Goal: Find specific page/section: Find specific page/section

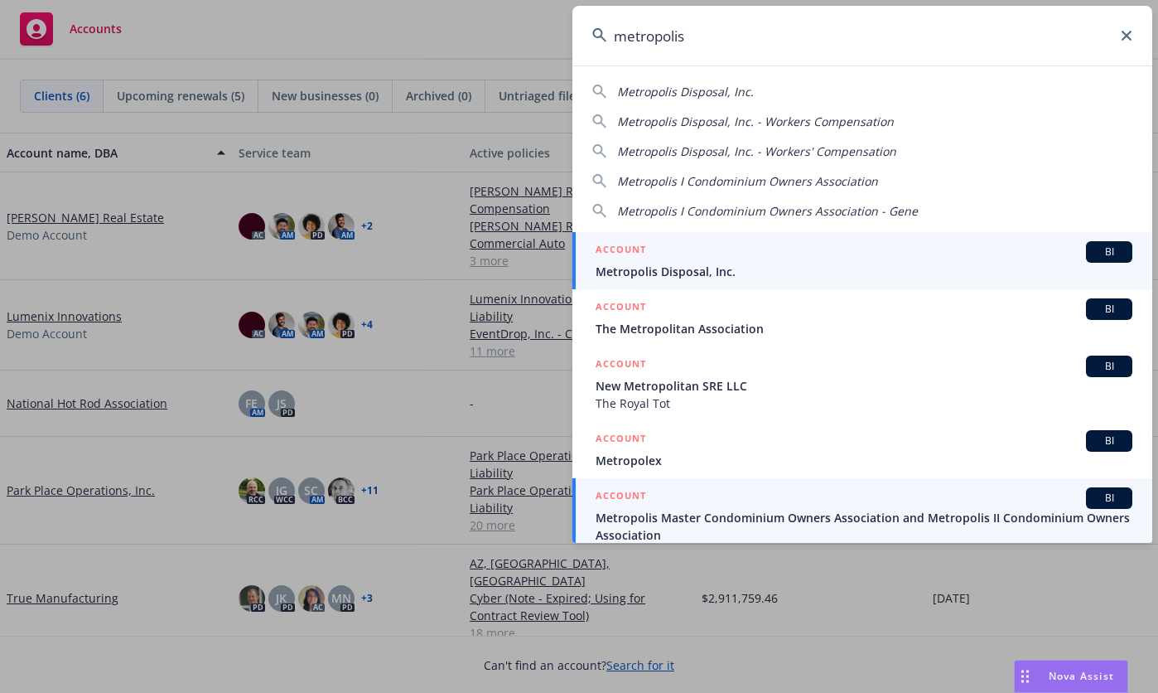
type input "metropolis"
click at [921, 524] on span "Metropolis Master Condominium Owners Association and Metropolis II Condominium …" at bounding box center [864, 526] width 537 height 35
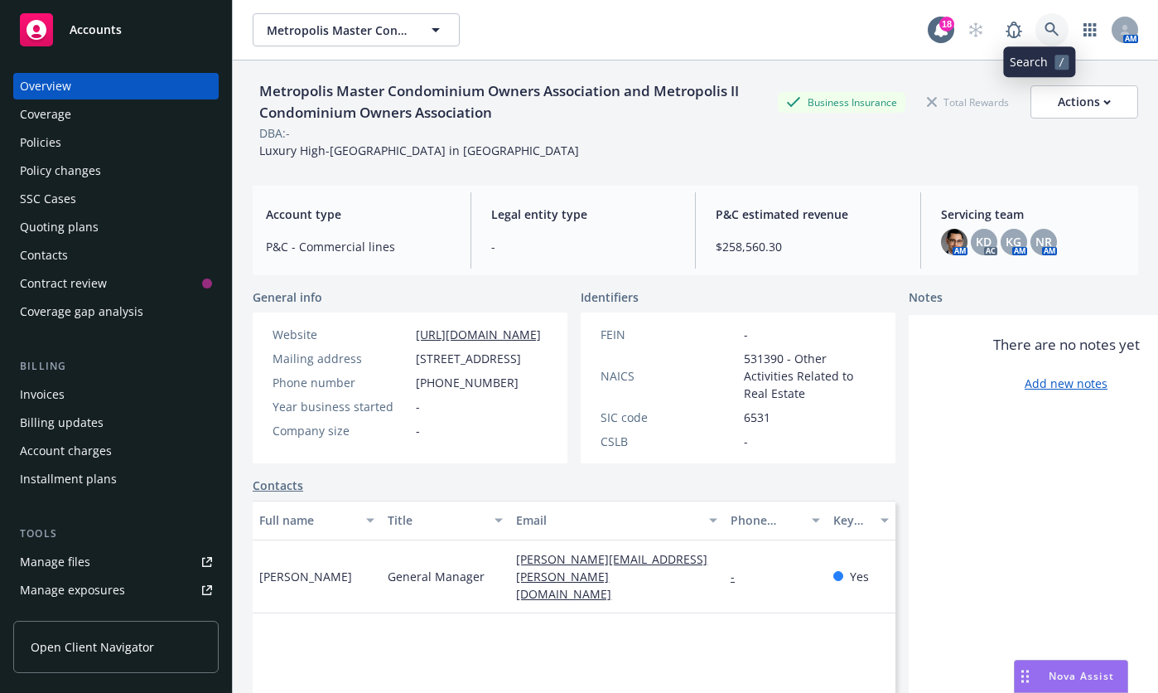
click at [1035, 19] on link at bounding box center [1051, 29] width 33 height 33
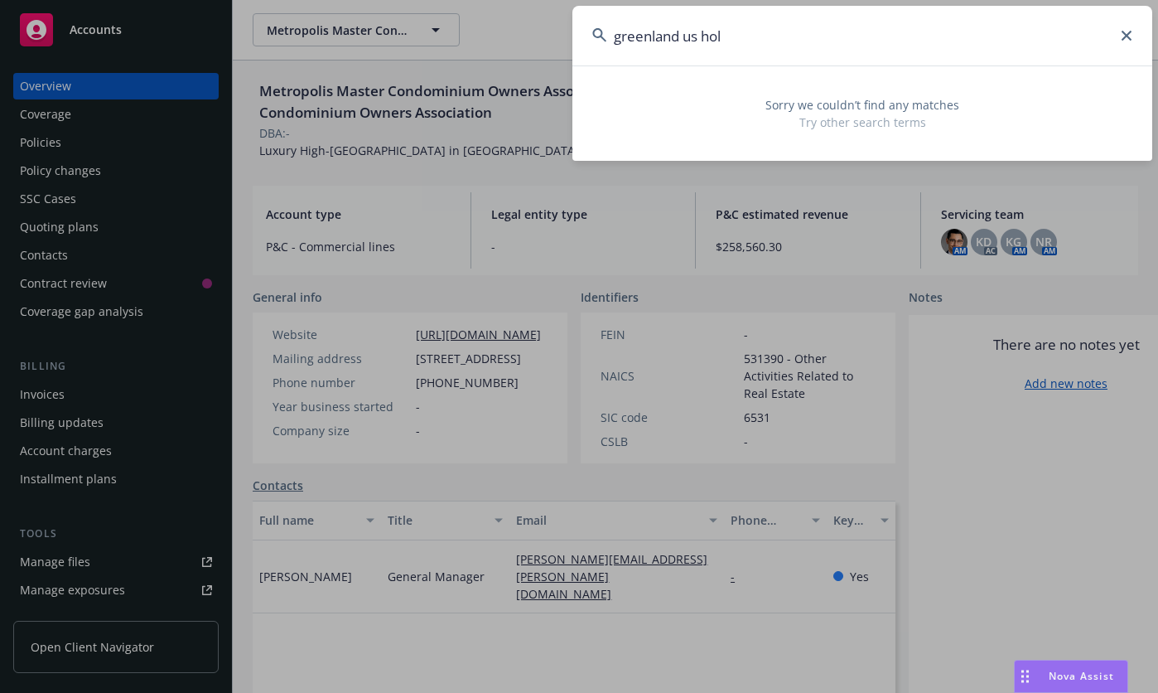
drag, startPoint x: 1001, startPoint y: 32, endPoint x: 438, endPoint y: 0, distance: 563.4
click at [438, 0] on div "greenland us hol Sorry we couldn’t find any matches Try other search terms" at bounding box center [579, 346] width 1158 height 693
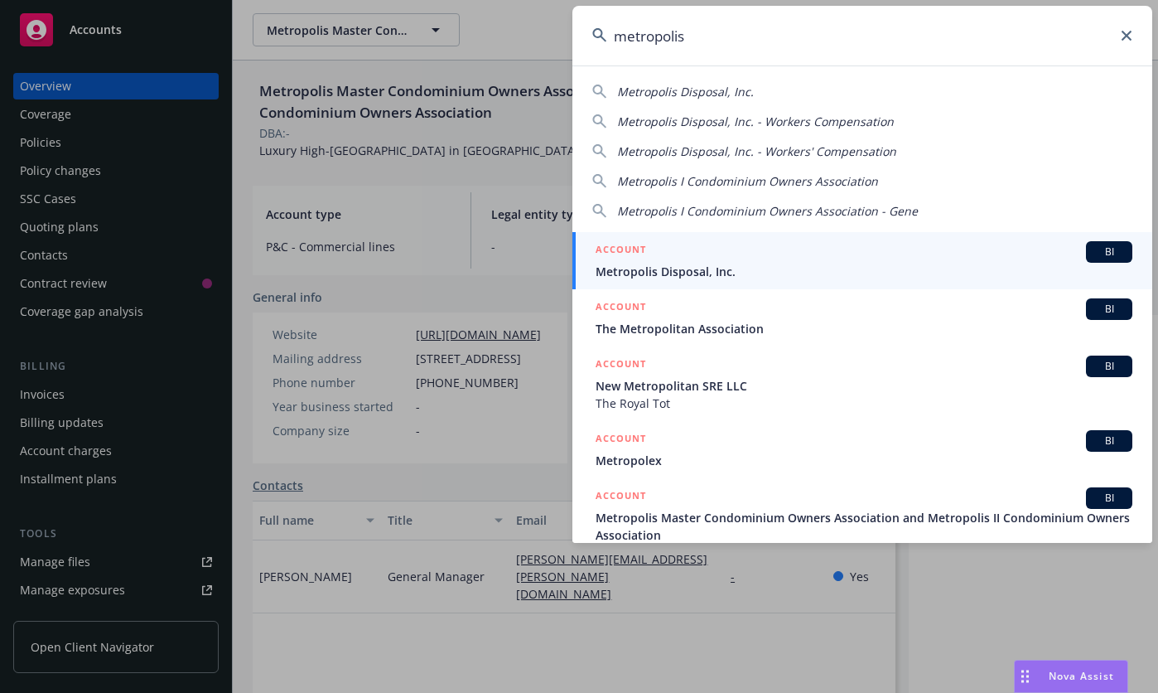
type input "metropolis"
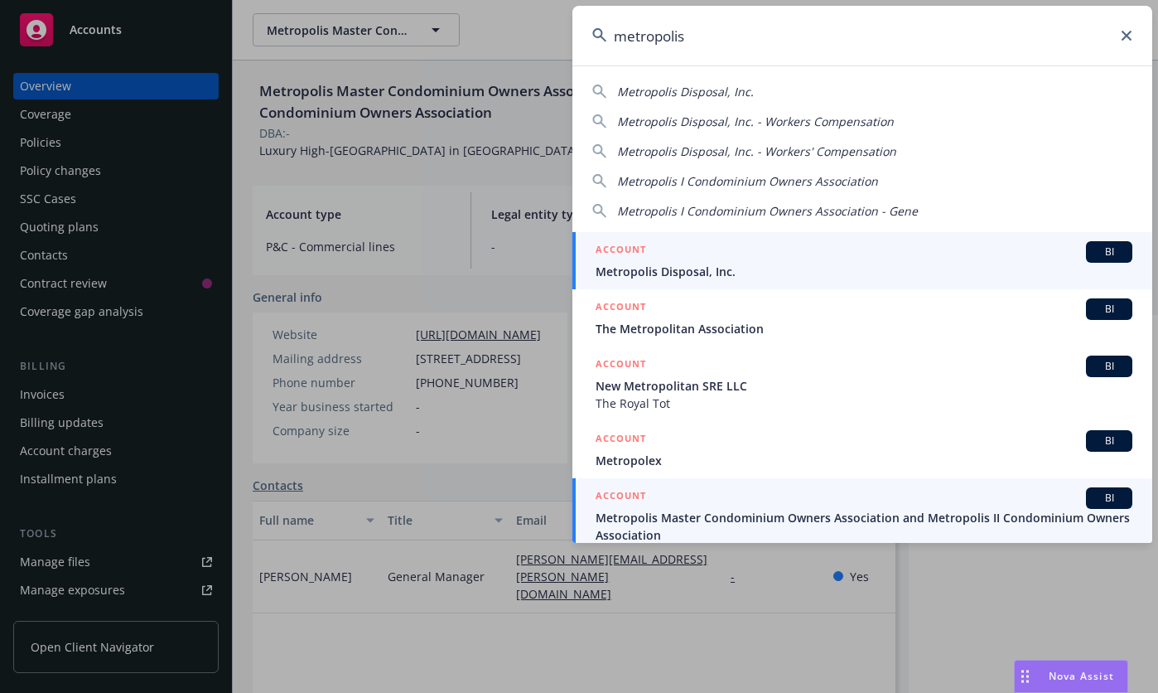
click at [767, 513] on span "Metropolis Master Condominium Owners Association and Metropolis II Condominium …" at bounding box center [864, 526] width 537 height 35
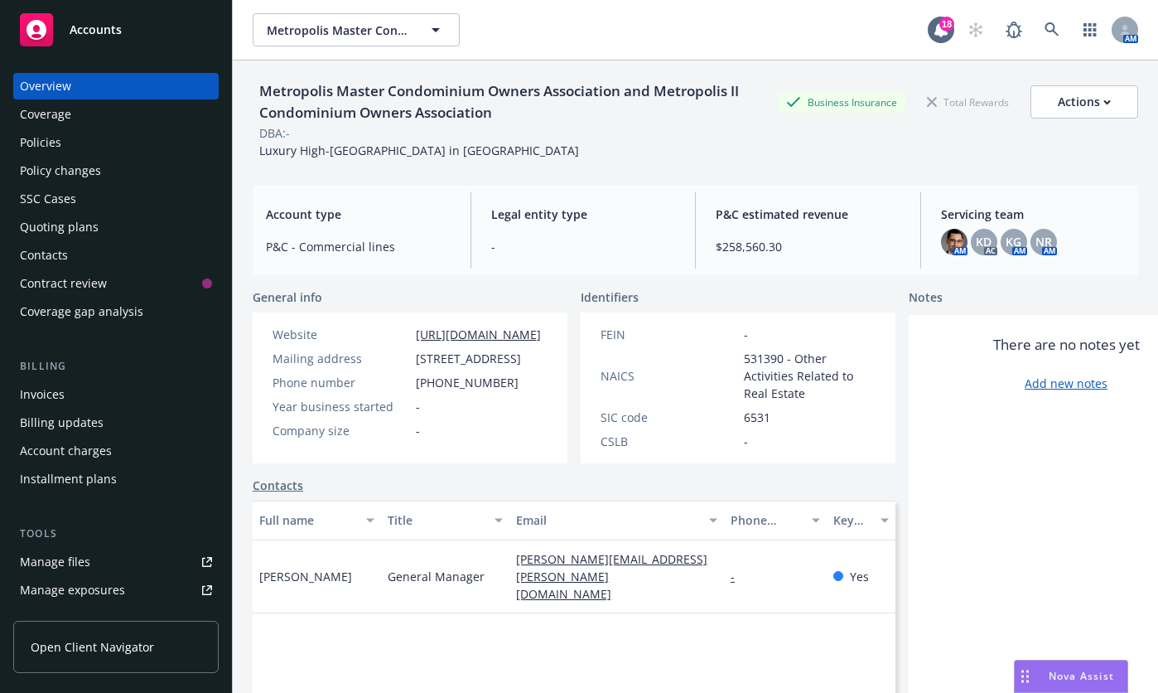
click at [540, 157] on div "Metropolis Master Condominium Owners Association and Metropolis II Condominium …" at bounding box center [696, 119] width 886 height 79
click at [41, 392] on div "Invoices" at bounding box center [42, 394] width 45 height 27
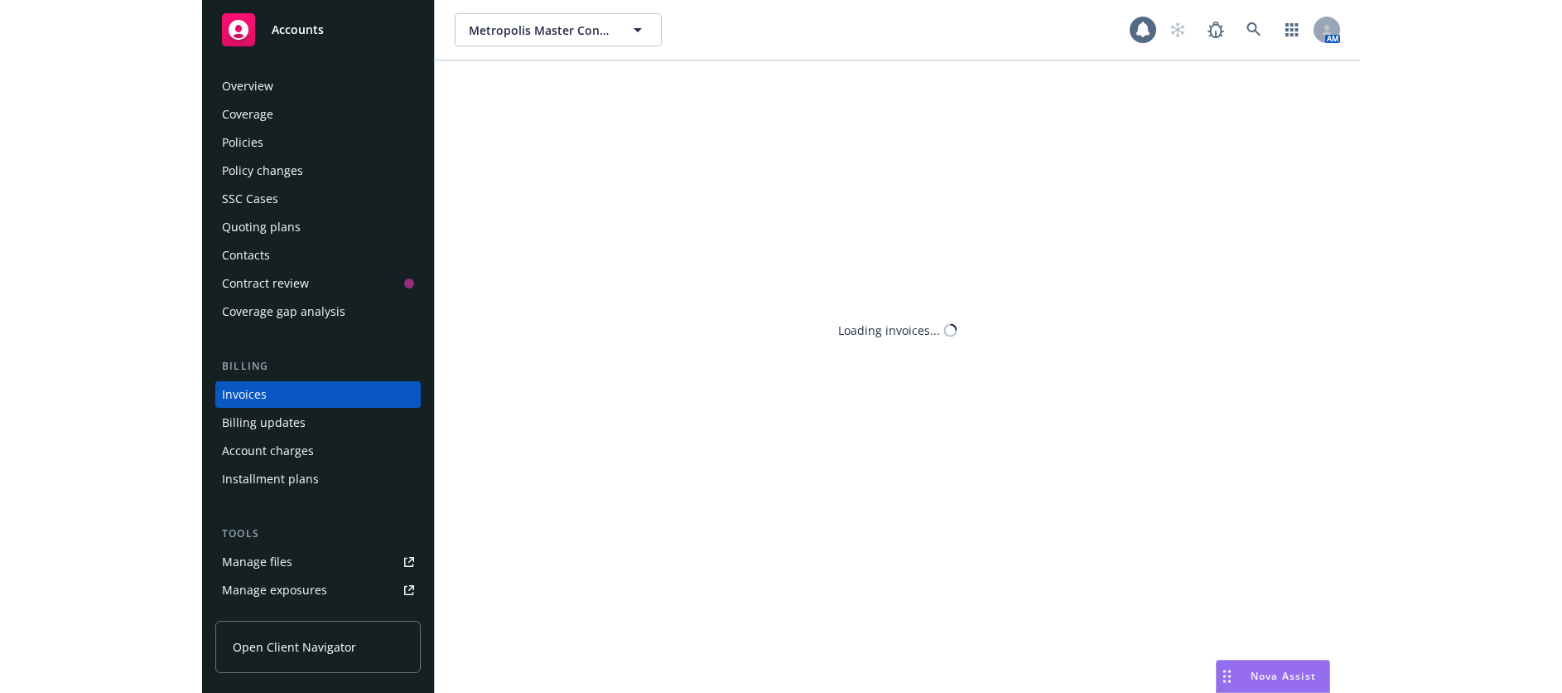
scroll to position [22, 0]
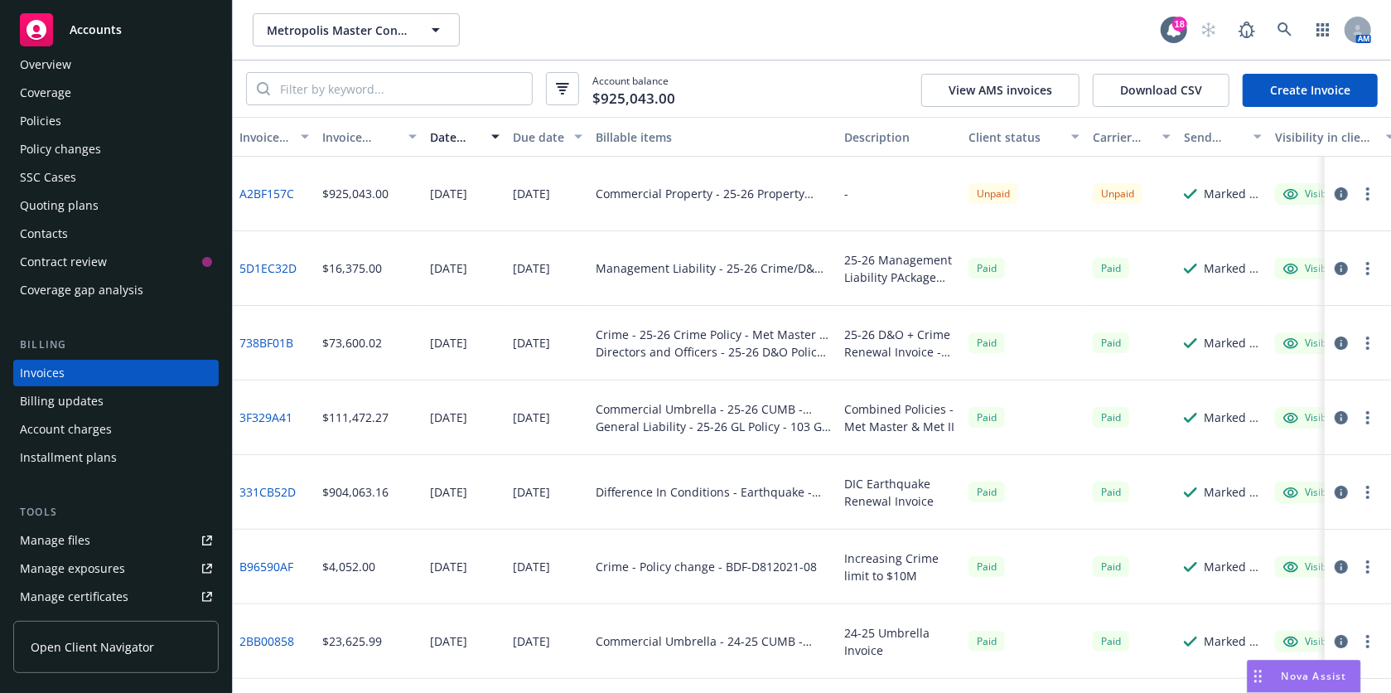
click at [701, 398] on div "Commercial Umbrella - 25-26 CUMB - $50M Limit - GP37-24-2786289 General Liabili…" at bounding box center [713, 417] width 249 height 75
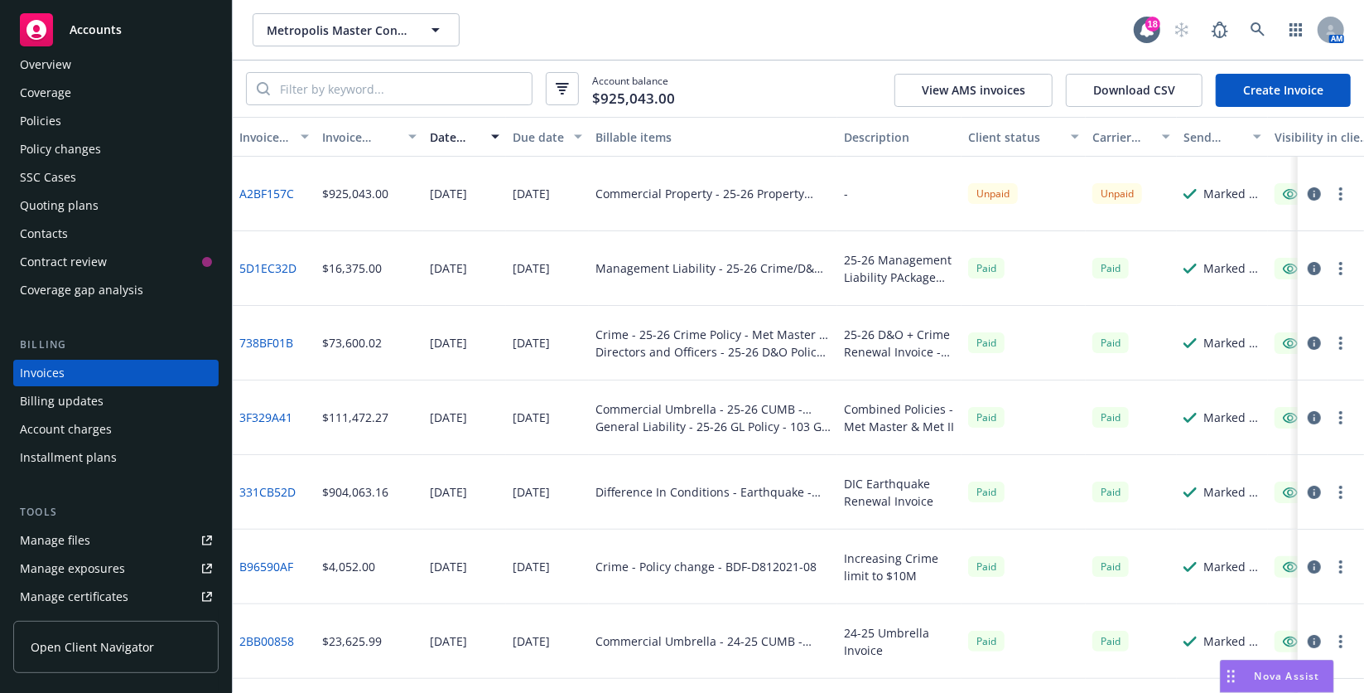
click at [645, 209] on div "Commercial Property - 25-26 Property Policy - YAC-L9L-473018-015" at bounding box center [713, 194] width 249 height 75
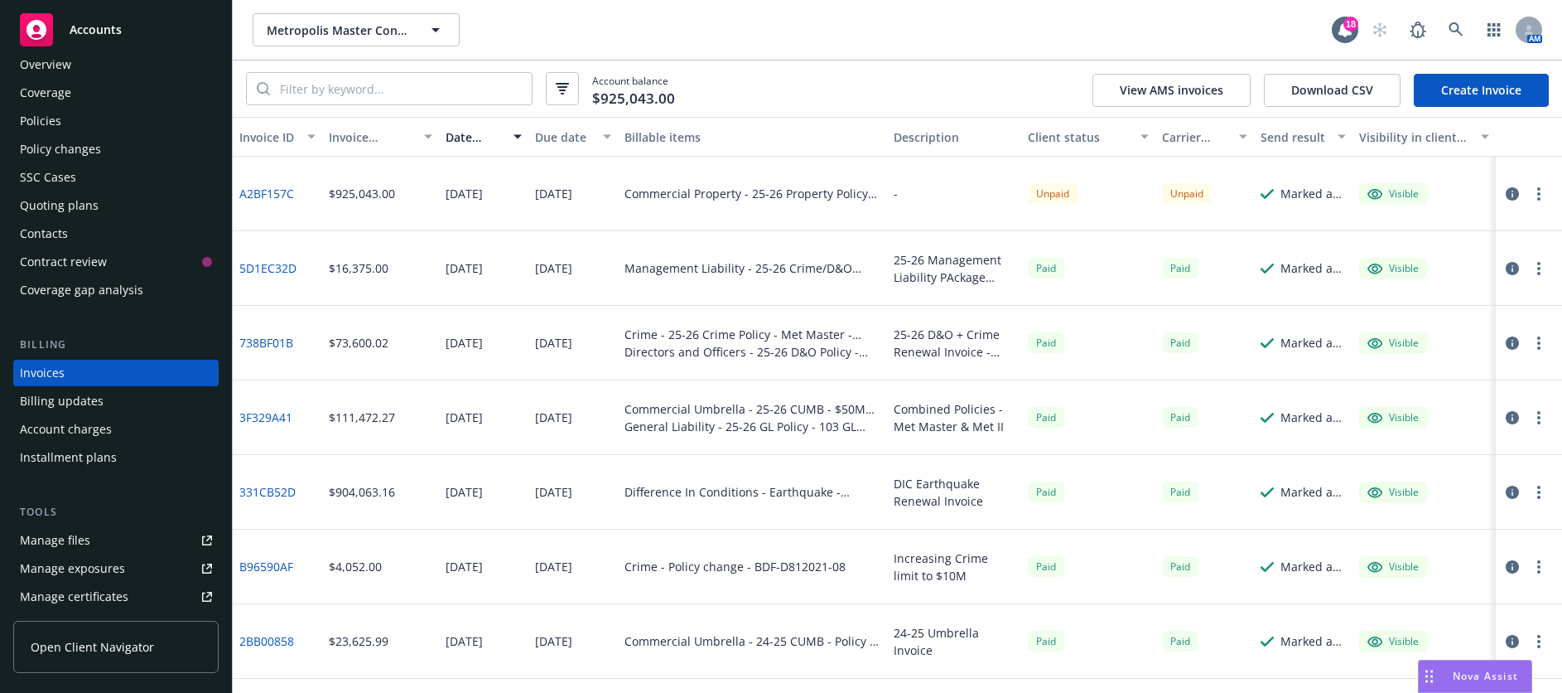
click at [1157, 195] on icon "button" at bounding box center [1512, 193] width 13 height 13
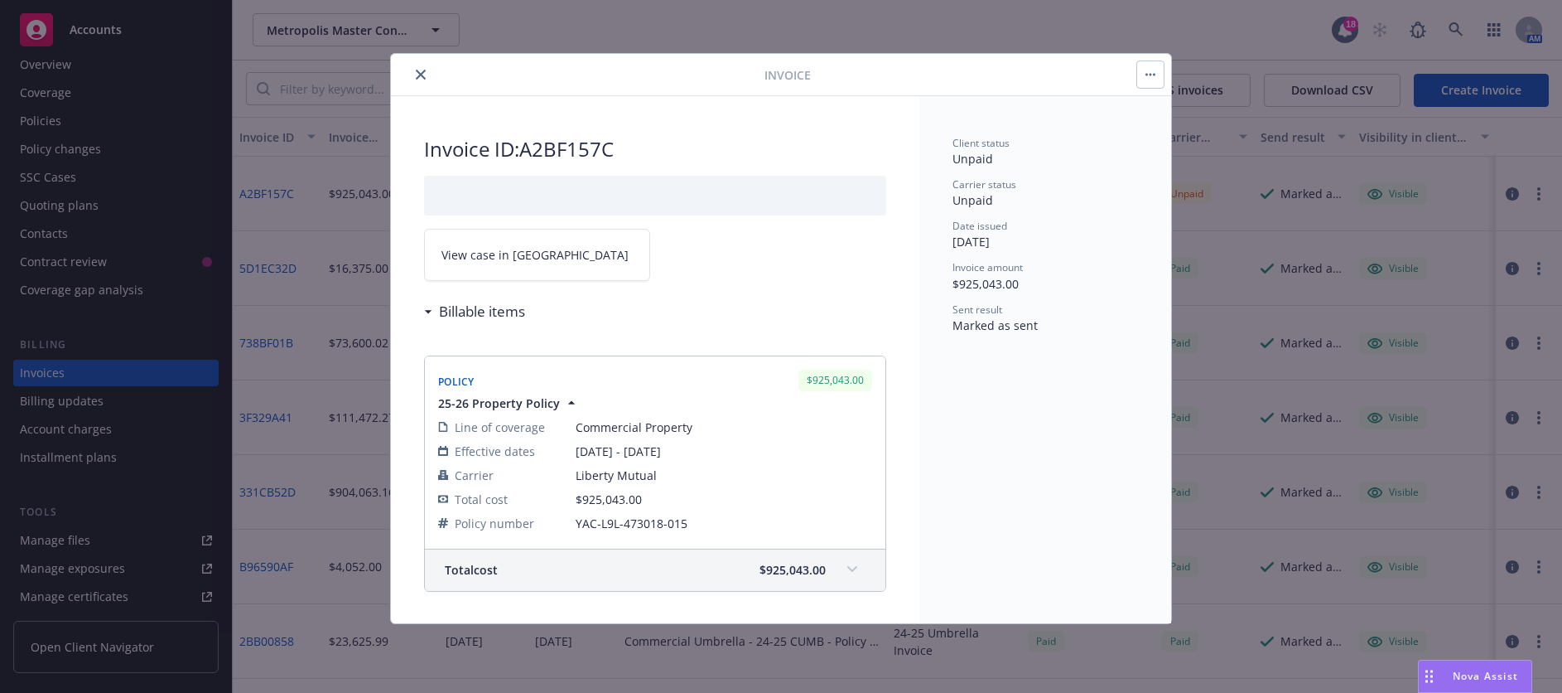
click at [477, 251] on span "View case in [GEOGRAPHIC_DATA]" at bounding box center [535, 254] width 187 height 17
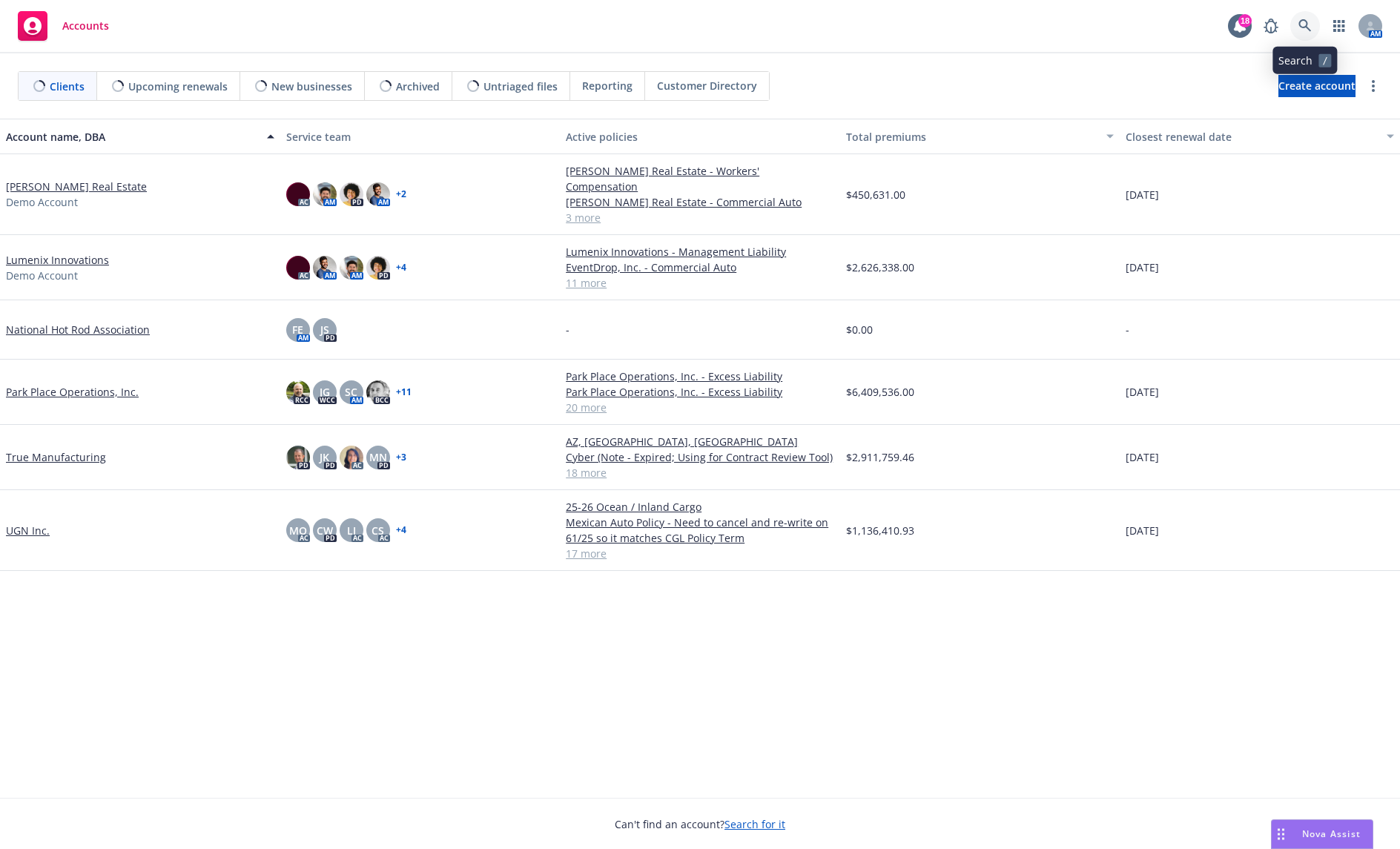
click at [1316, 25] on link at bounding box center [1304, 25] width 30 height 30
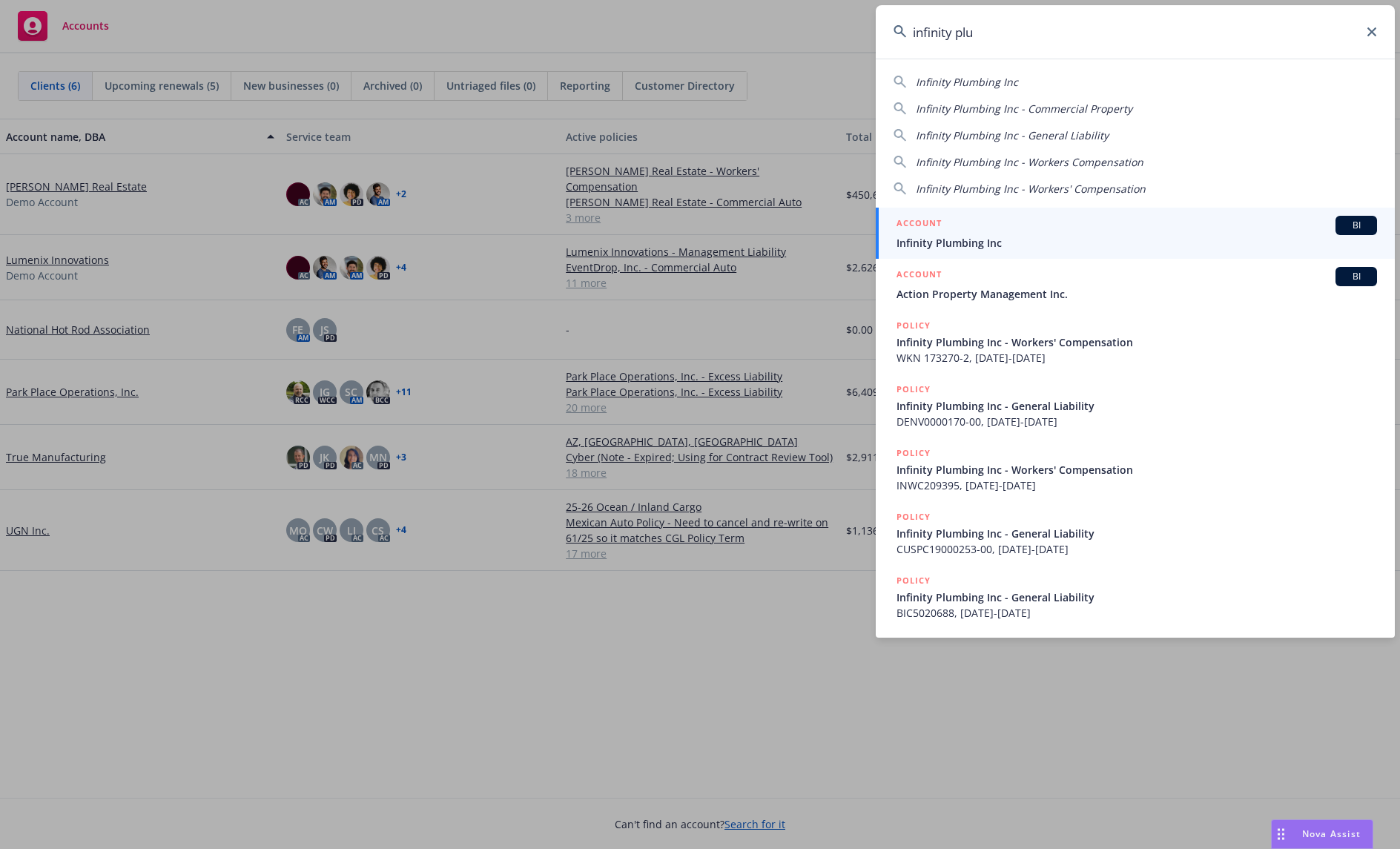
type input "infinity plu"
click at [1159, 226] on div "ACCOUNT BI" at bounding box center [1137, 226] width 481 height 20
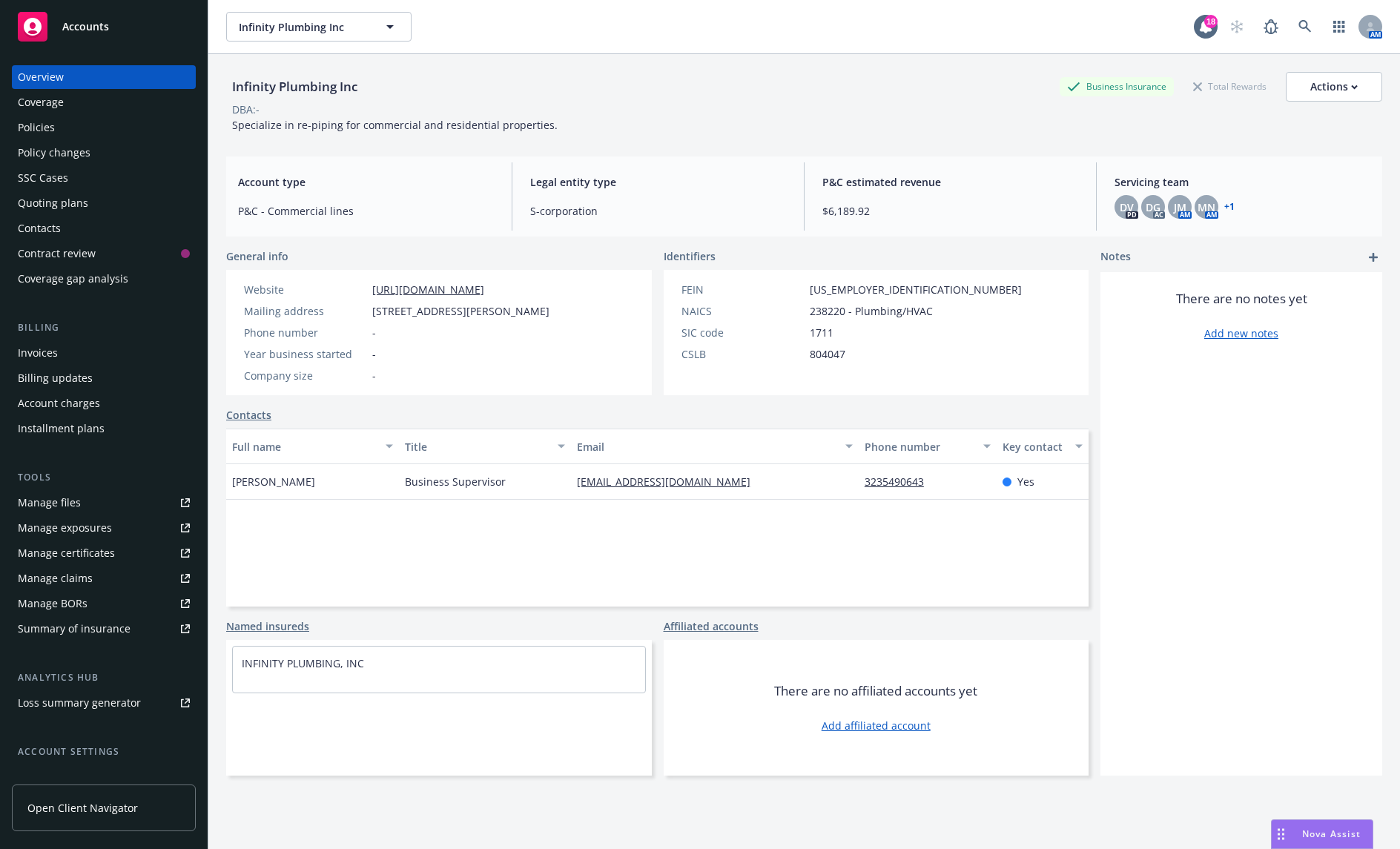
click at [1225, 210] on link "+ 1" at bounding box center [1230, 207] width 11 height 9
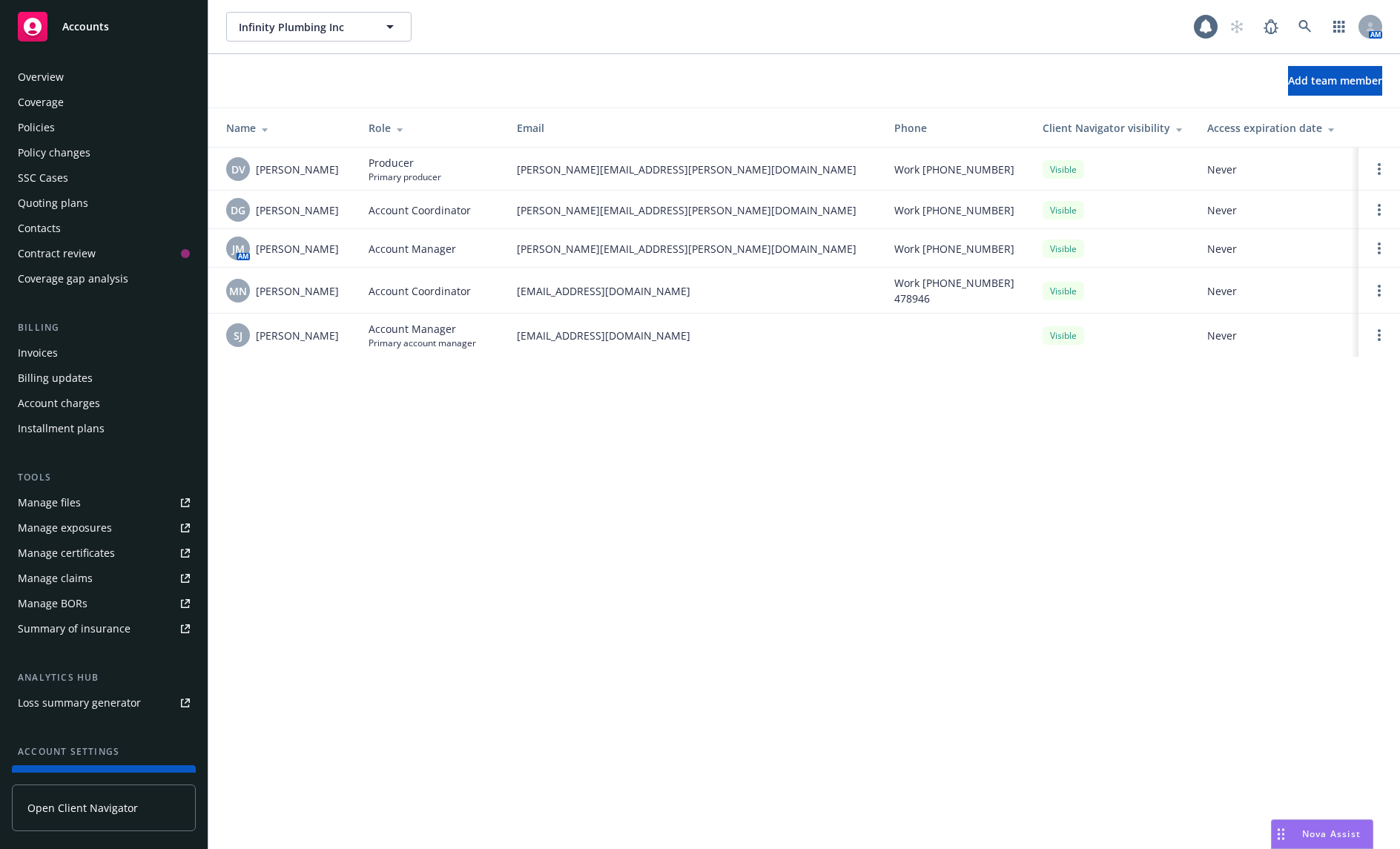
scroll to position [116, 0]
